Goal: Find specific page/section: Find specific page/section

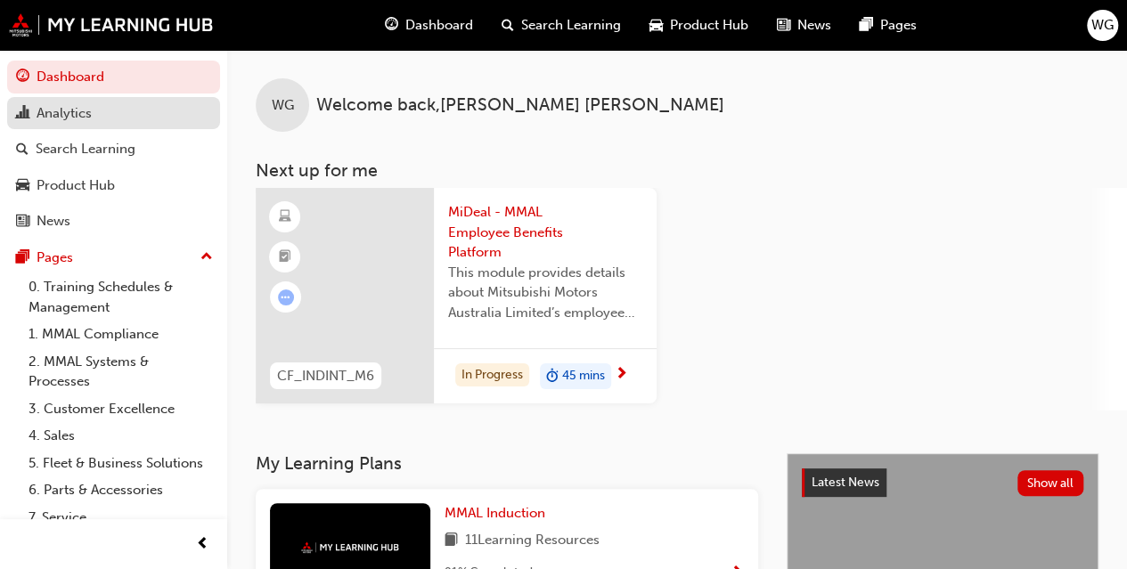
click at [59, 112] on div "Analytics" at bounding box center [64, 113] width 55 height 20
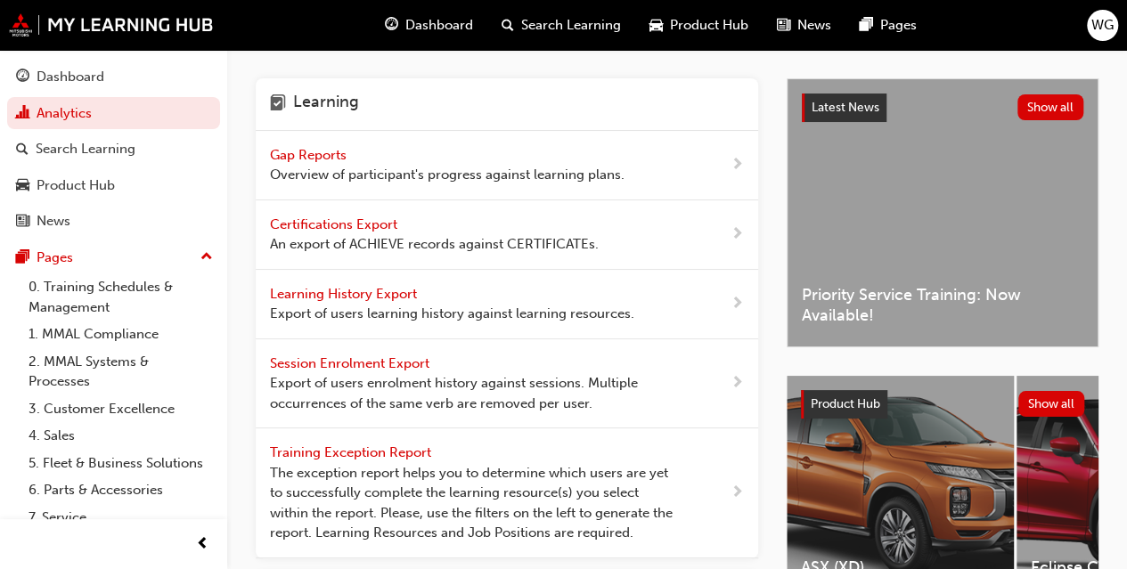
click at [308, 156] on span "Gap Reports" at bounding box center [310, 155] width 80 height 16
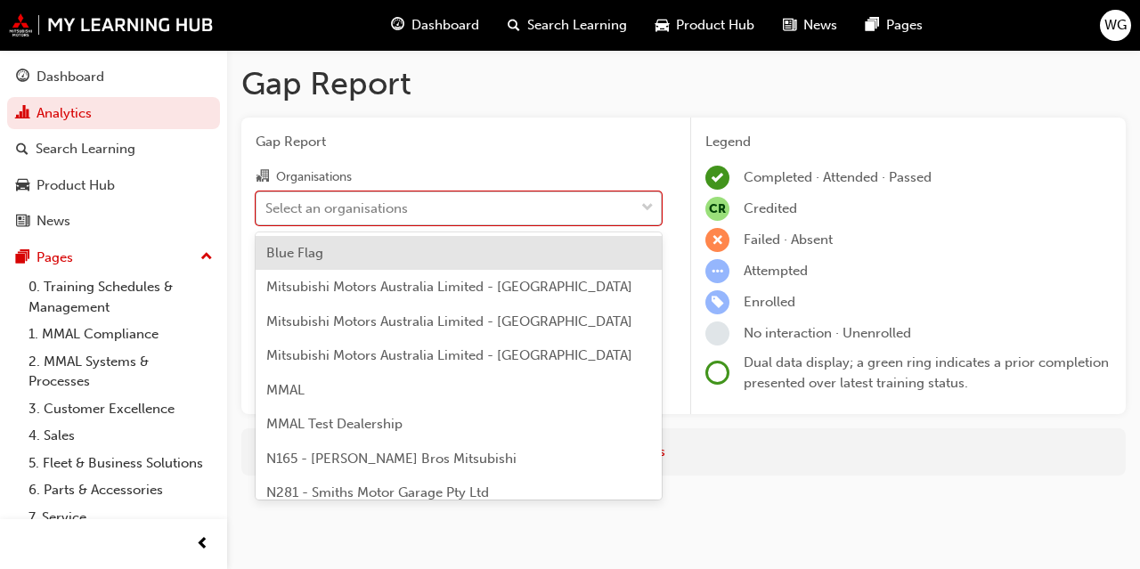
click at [306, 209] on div "Select an organisations" at bounding box center [336, 208] width 142 height 20
click at [267, 209] on input "Organisations option Blue Flag focused, 1 of 202. 202 results available. Use Up…" at bounding box center [266, 206] width 2 height 15
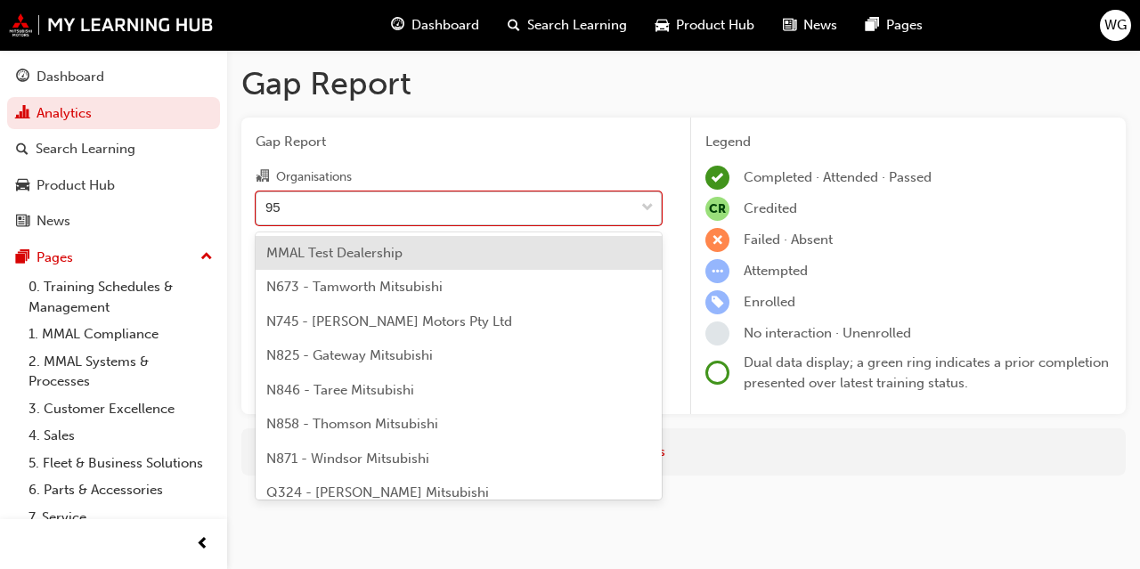
type input "957"
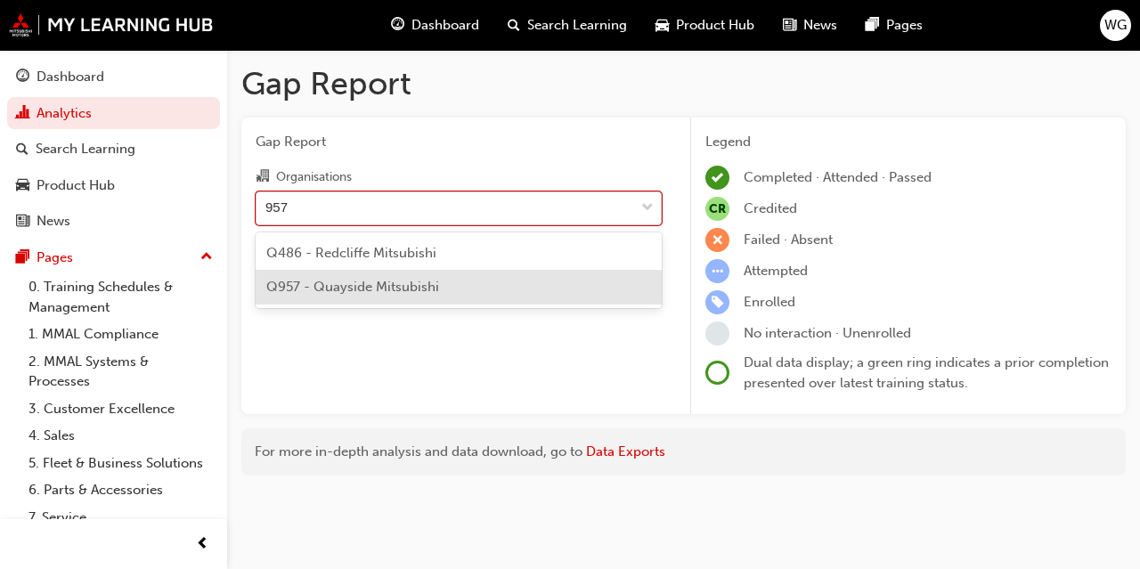
click at [369, 289] on span "Q957 - Quayside Mitsubishi" at bounding box center [352, 287] width 173 height 16
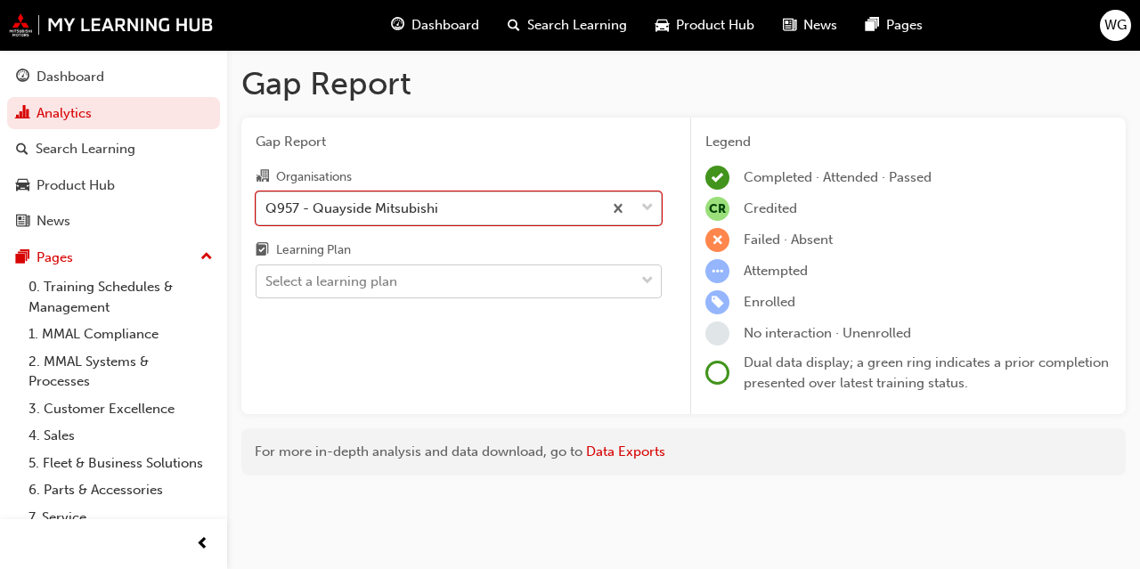
click at [363, 289] on div "Select a learning plan" at bounding box center [331, 282] width 132 height 20
click at [267, 289] on input "Learning Plan Select a learning plan" at bounding box center [266, 280] width 2 height 15
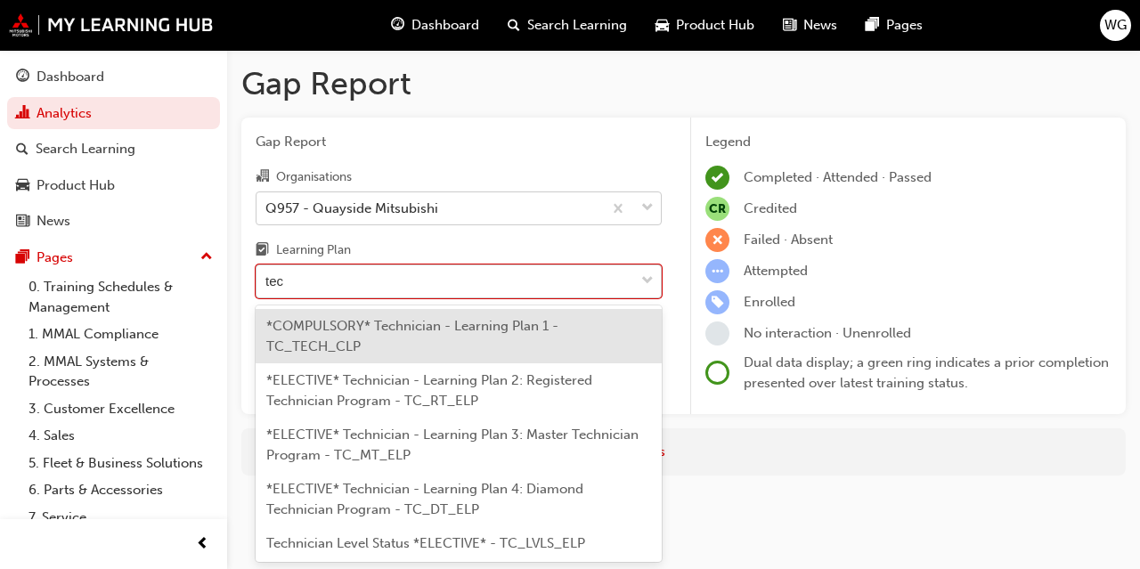
type input "tech"
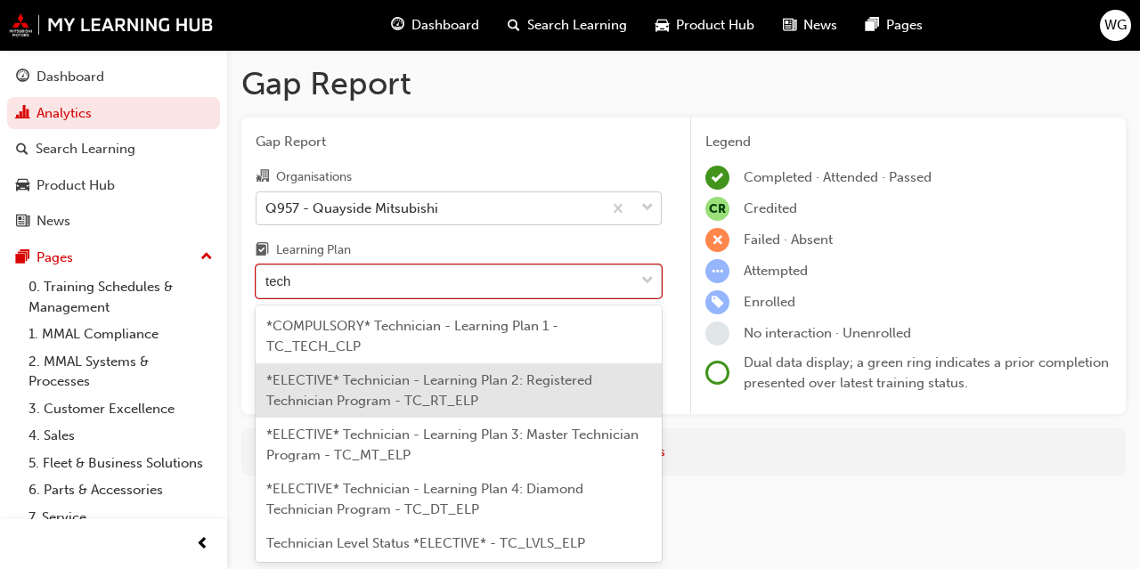
click at [422, 397] on span "*ELECTIVE* Technician - Learning Plan 2: Registered Technician Program - TC_RT_…" at bounding box center [429, 390] width 326 height 37
